Goal: Task Accomplishment & Management: Use online tool/utility

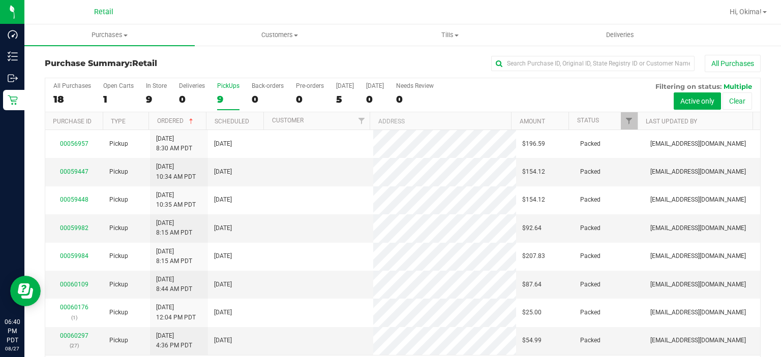
scroll to position [32, 0]
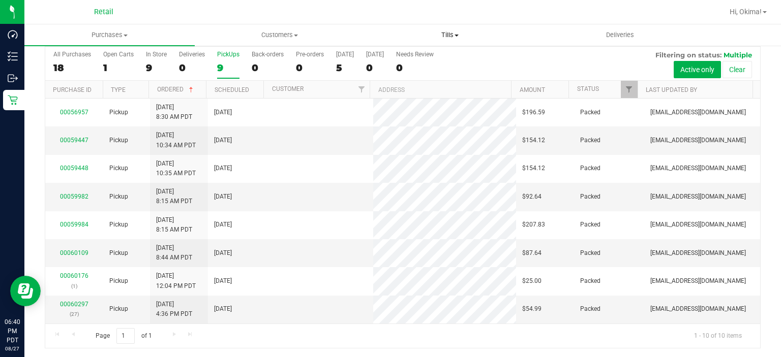
click at [448, 35] on span "Tills" at bounding box center [449, 34] width 169 height 9
click at [409, 60] on span "Manage tills" at bounding box center [399, 61] width 69 height 9
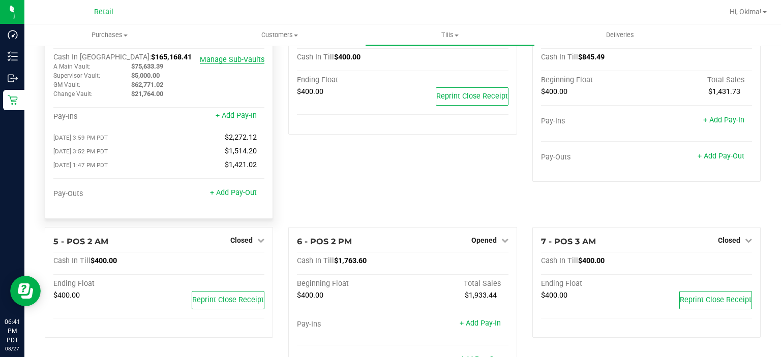
click at [245, 60] on link "Manage Sub-Vaults" at bounding box center [232, 59] width 65 height 9
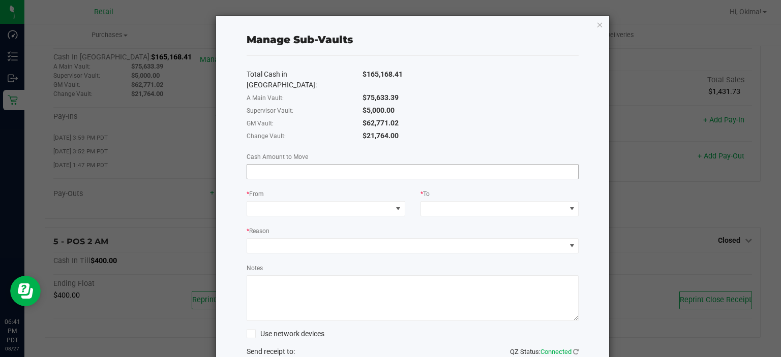
click at [307, 165] on input at bounding box center [412, 172] width 331 height 14
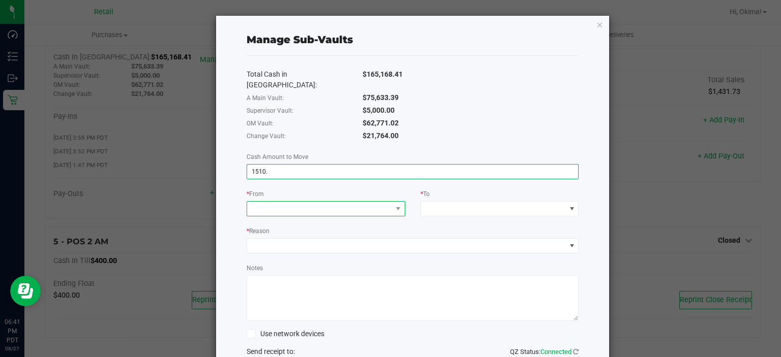
click at [342, 202] on span at bounding box center [319, 209] width 145 height 14
type input "$1,510.00"
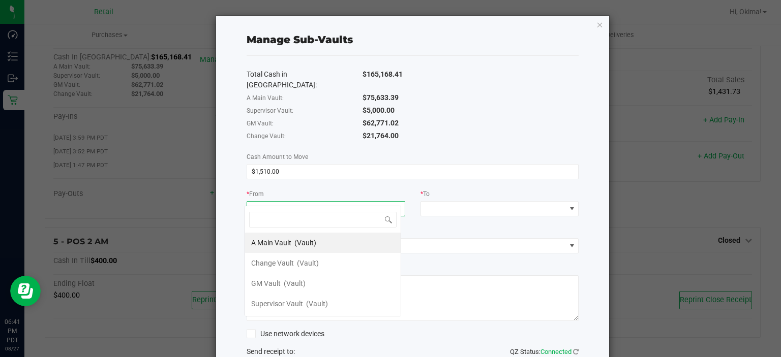
scroll to position [15, 157]
click at [300, 262] on span "(Vault)" at bounding box center [308, 263] width 22 height 8
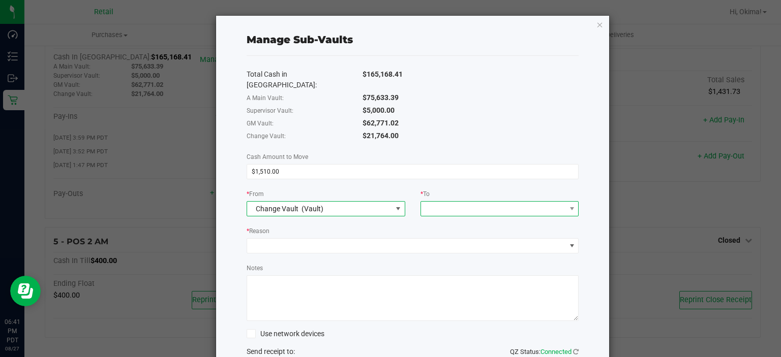
click at [487, 202] on span at bounding box center [493, 209] width 145 height 14
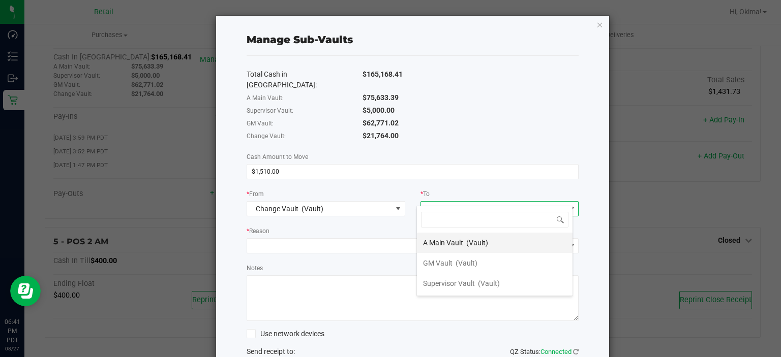
click at [462, 242] on span "A Main Vault" at bounding box center [443, 243] width 40 height 8
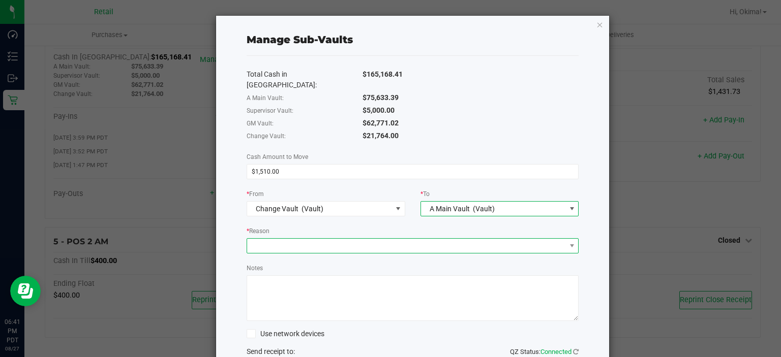
click at [362, 239] on span at bounding box center [406, 246] width 319 height 14
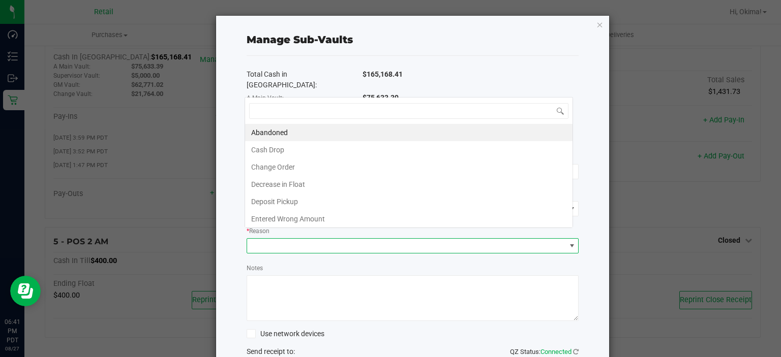
scroll to position [15, 328]
click at [280, 167] on li "Change Order" at bounding box center [408, 167] width 327 height 17
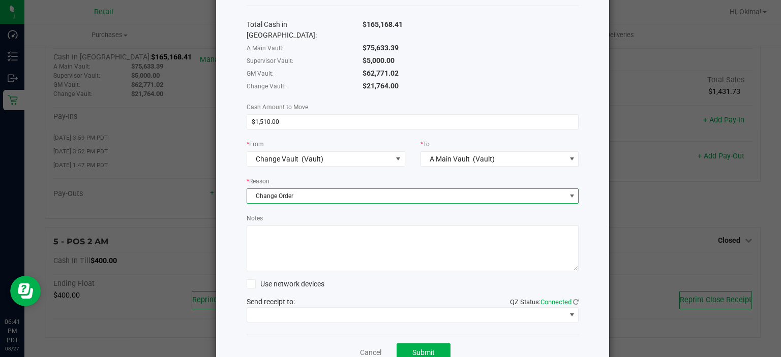
scroll to position [58, 0]
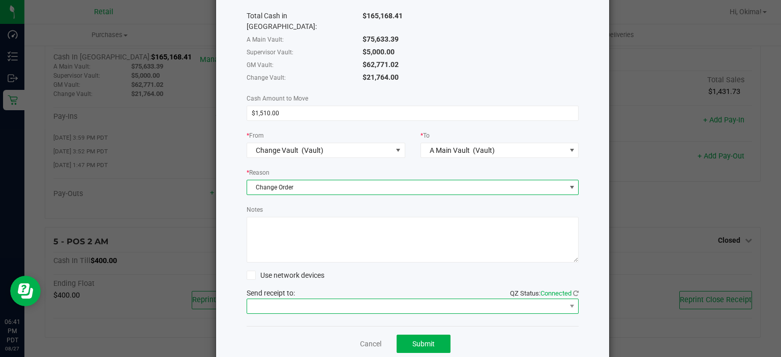
click at [346, 299] on span at bounding box center [406, 306] width 319 height 14
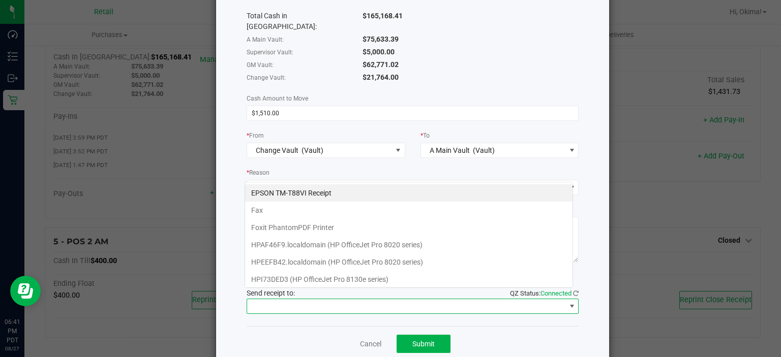
scroll to position [15, 328]
click at [327, 193] on Receipt "EPSON TM-T88VI Receipt" at bounding box center [408, 193] width 327 height 17
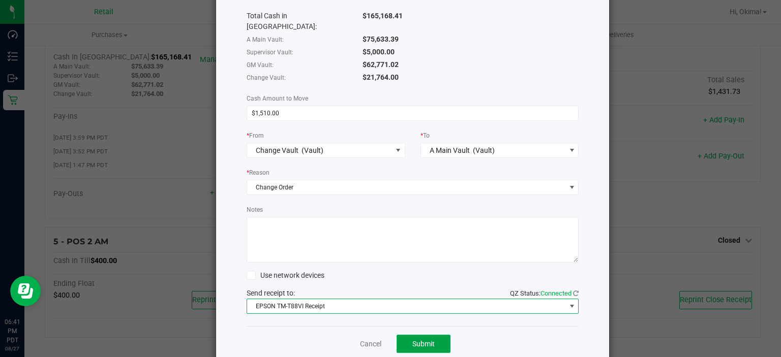
click at [426, 340] on span "Submit" at bounding box center [423, 344] width 22 height 8
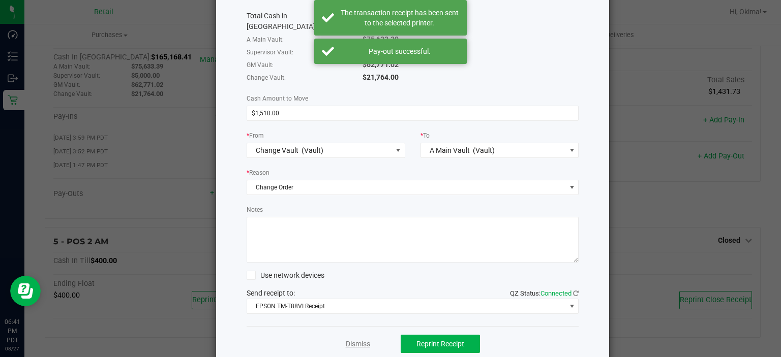
click at [358, 339] on link "Dismiss" at bounding box center [358, 344] width 24 height 11
